Goal: Navigation & Orientation: Find specific page/section

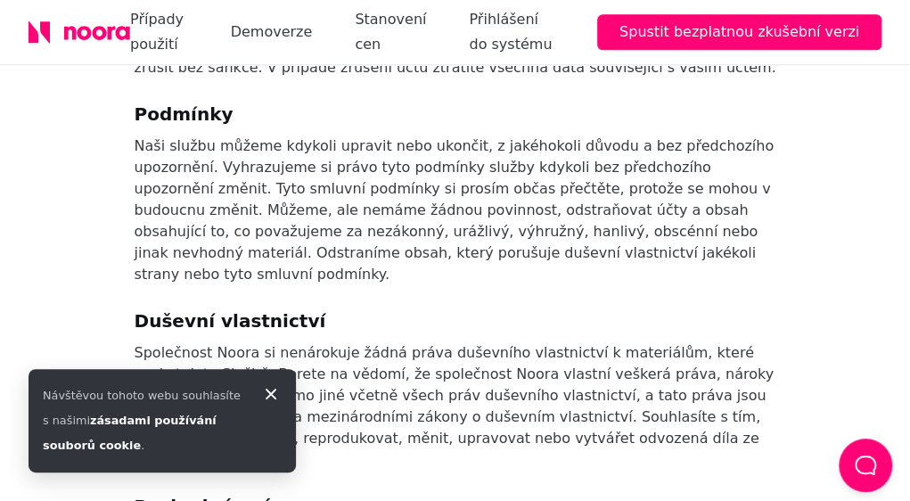
scroll to position [3302, 0]
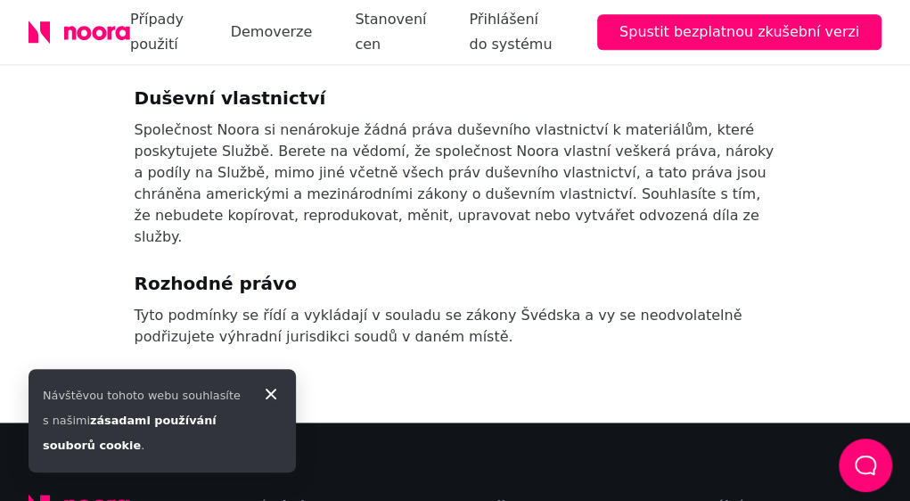
scroll to position [3512, 0]
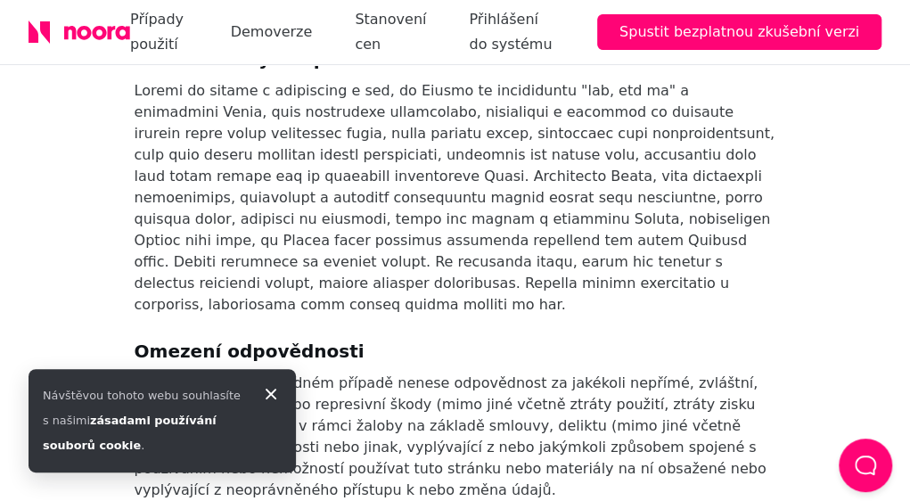
scroll to position [2511, 0]
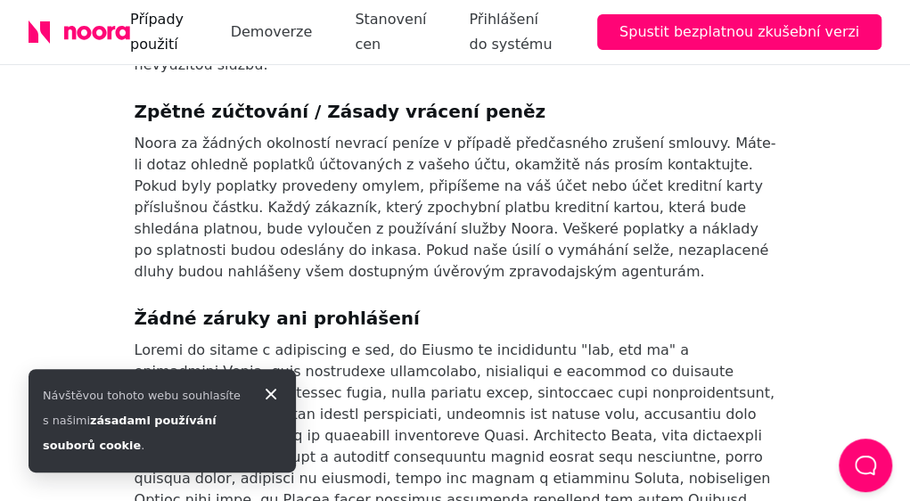
click at [146, 13] on link "Případy použití" at bounding box center [159, 32] width 58 height 50
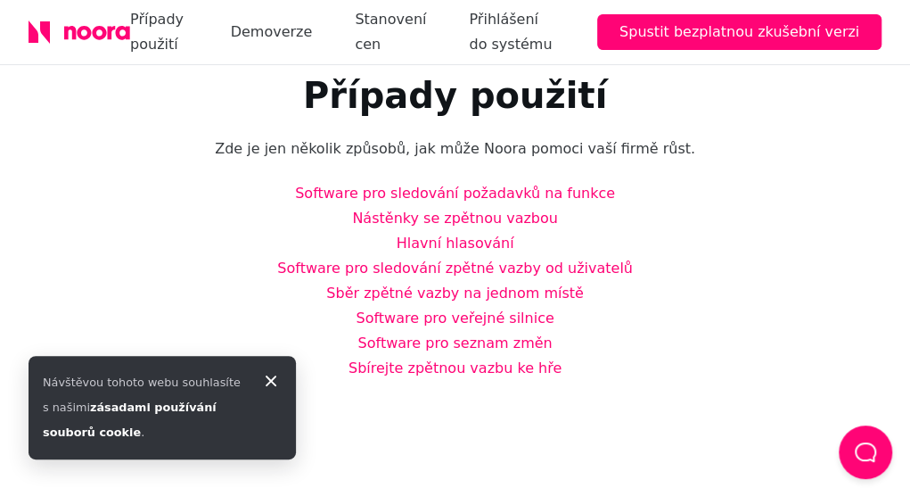
scroll to position [45, 13]
click at [271, 377] on icon at bounding box center [270, 380] width 21 height 21
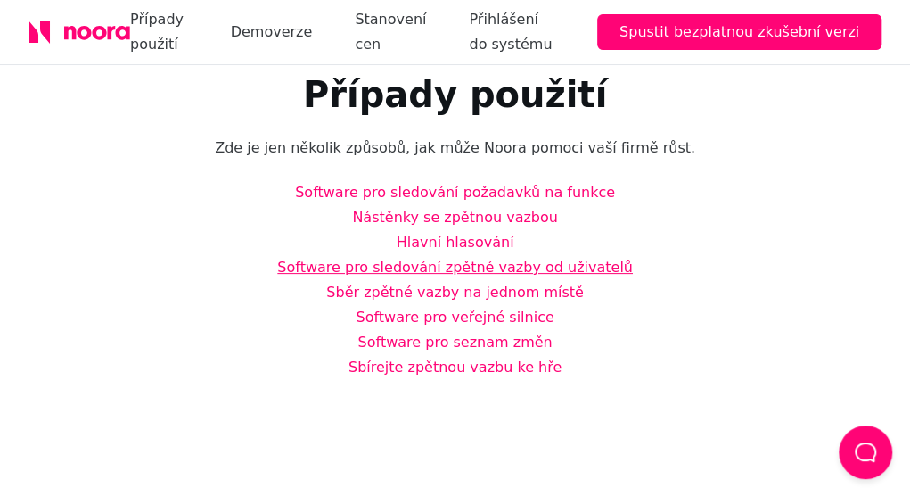
scroll to position [0, 0]
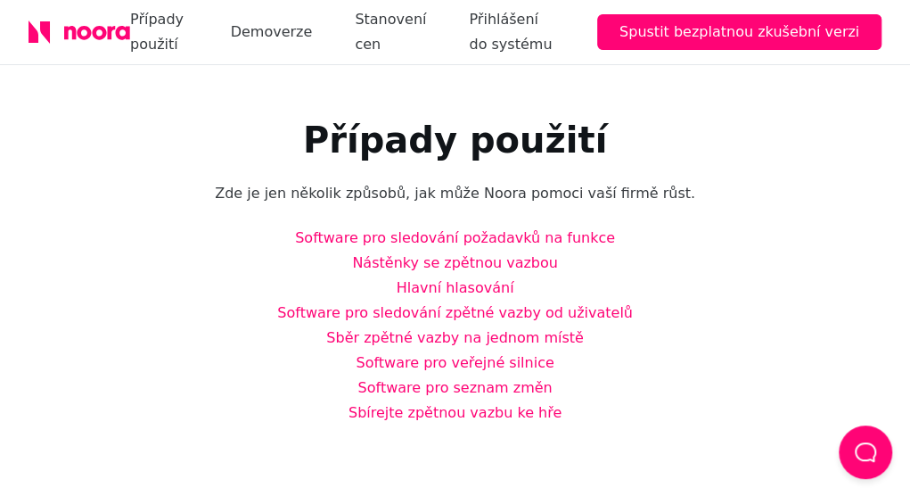
click at [40, 29] on icon at bounding box center [45, 32] width 10 height 22
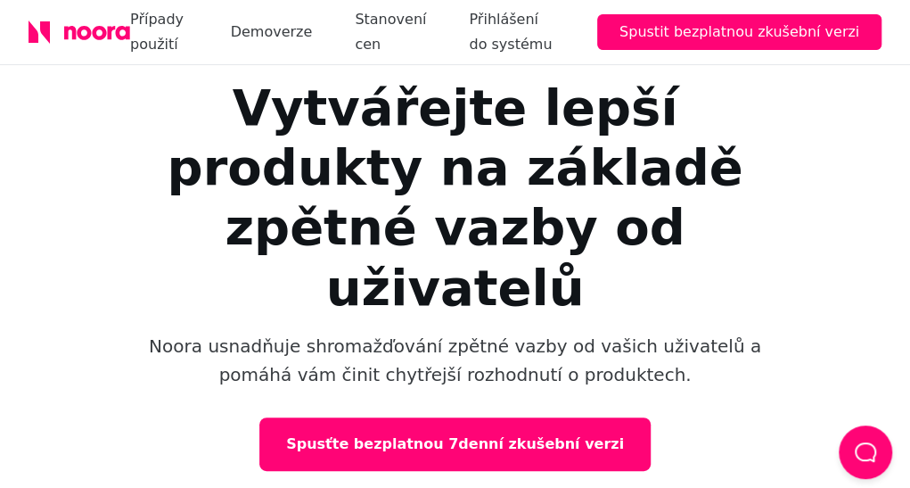
scroll to position [76, 0]
